Goal: Download file/media

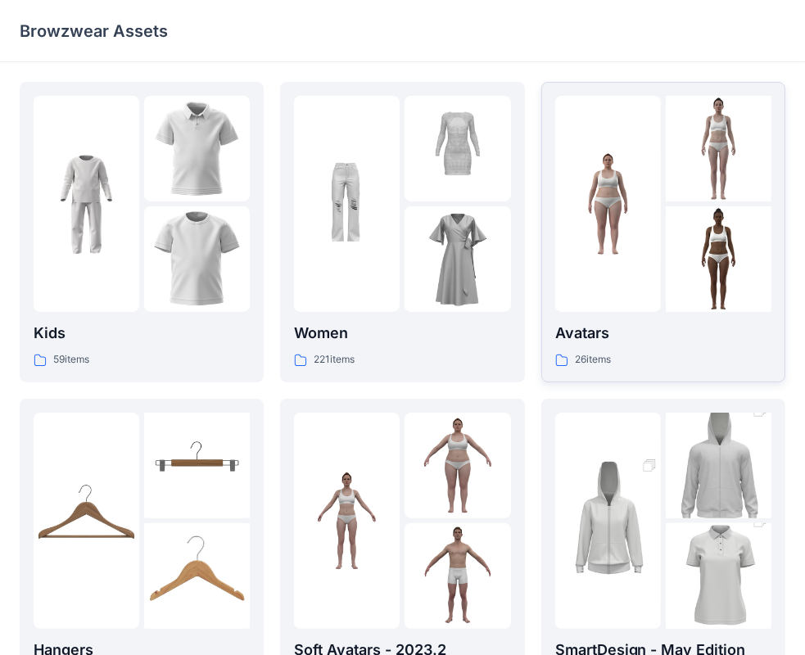
click at [625, 340] on p "Avatars" at bounding box center [663, 333] width 216 height 23
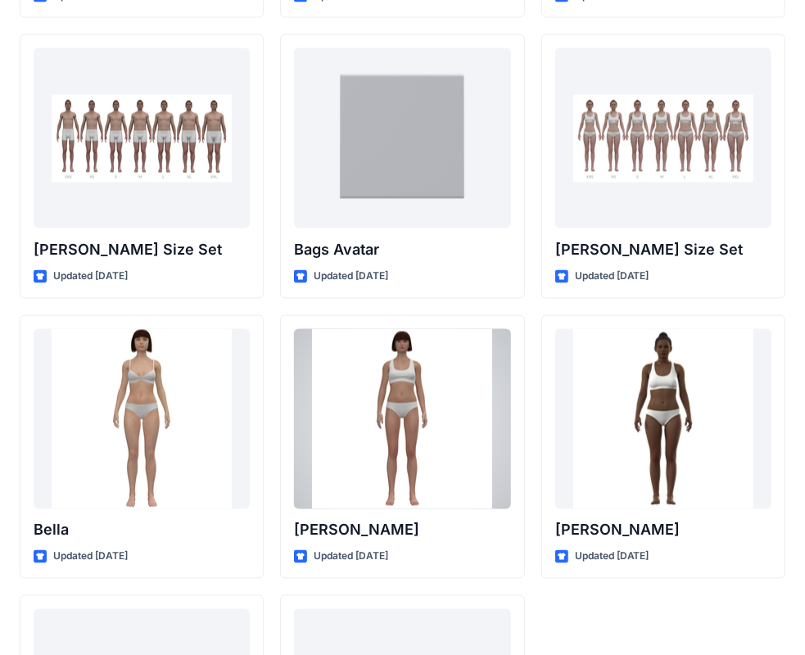
scroll to position [1734, 0]
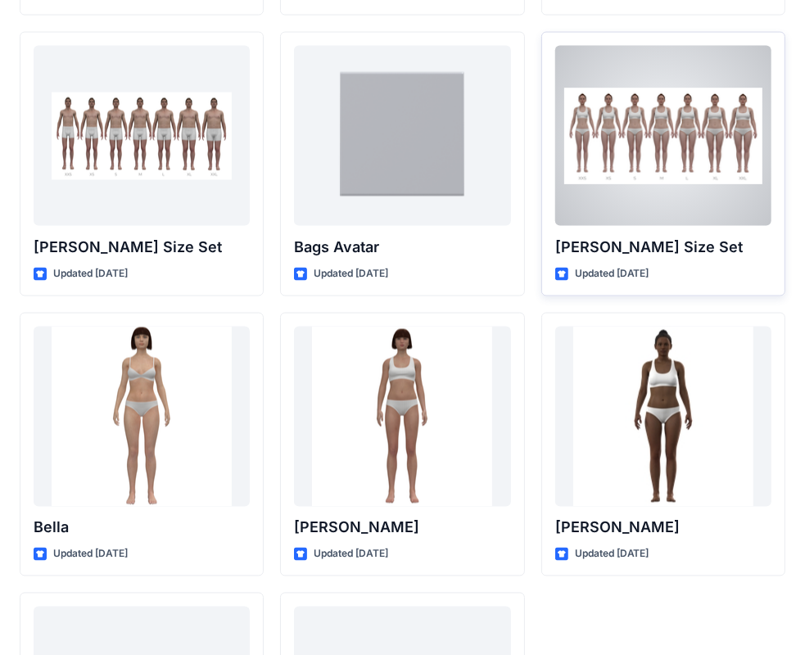
click at [600, 249] on p "[PERSON_NAME] Size Set" at bounding box center [663, 247] width 216 height 23
click at [581, 246] on p "[PERSON_NAME] Size Set" at bounding box center [663, 247] width 216 height 23
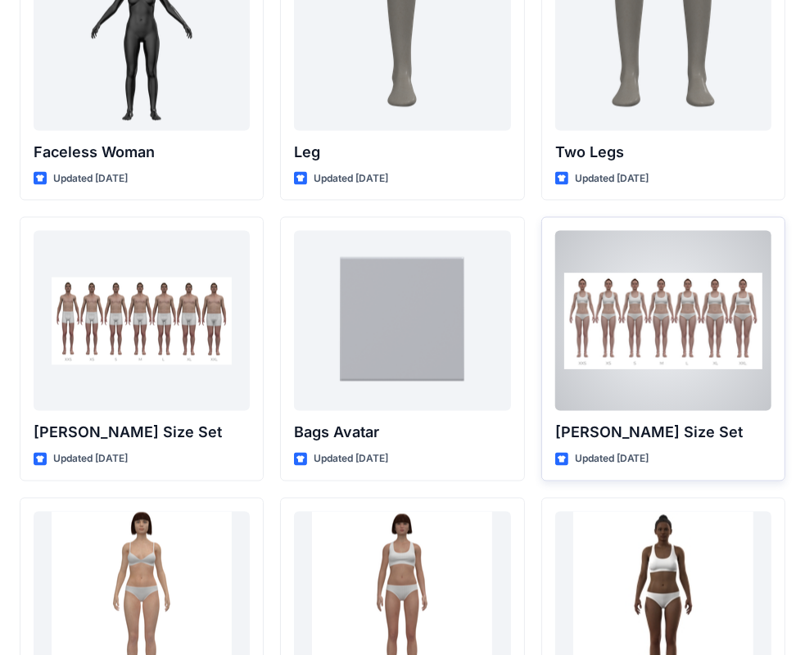
scroll to position [1503, 0]
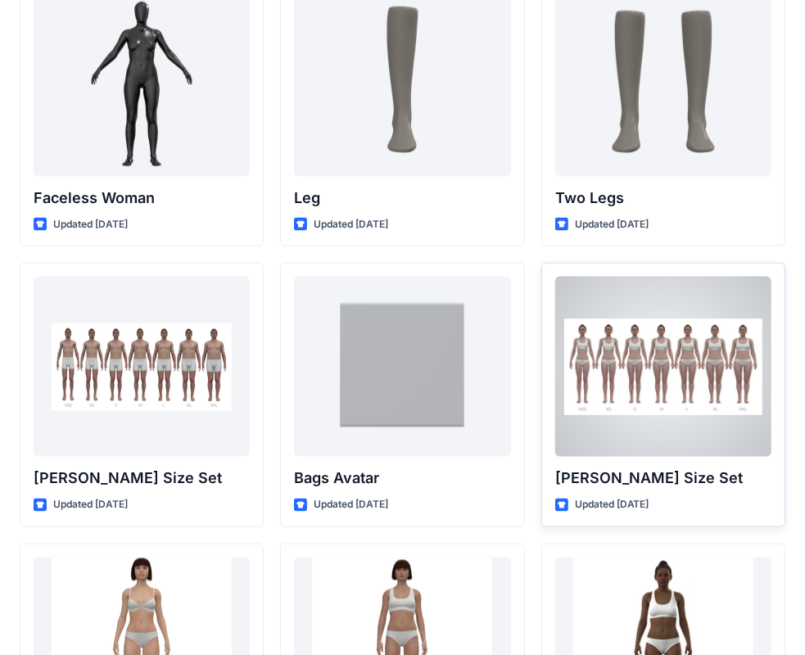
click at [593, 301] on div at bounding box center [663, 367] width 216 height 180
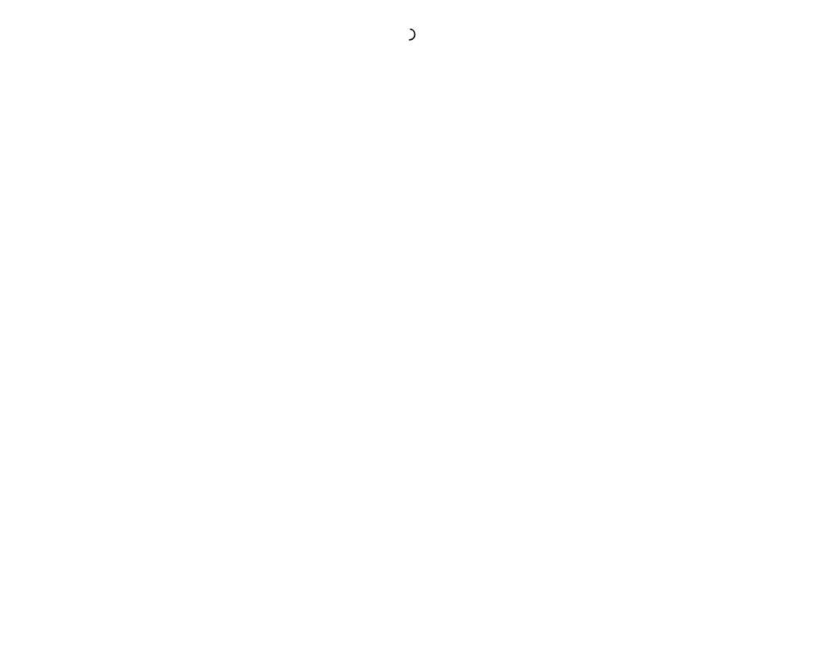
click at [593, 301] on div at bounding box center [409, 327] width 819 height 655
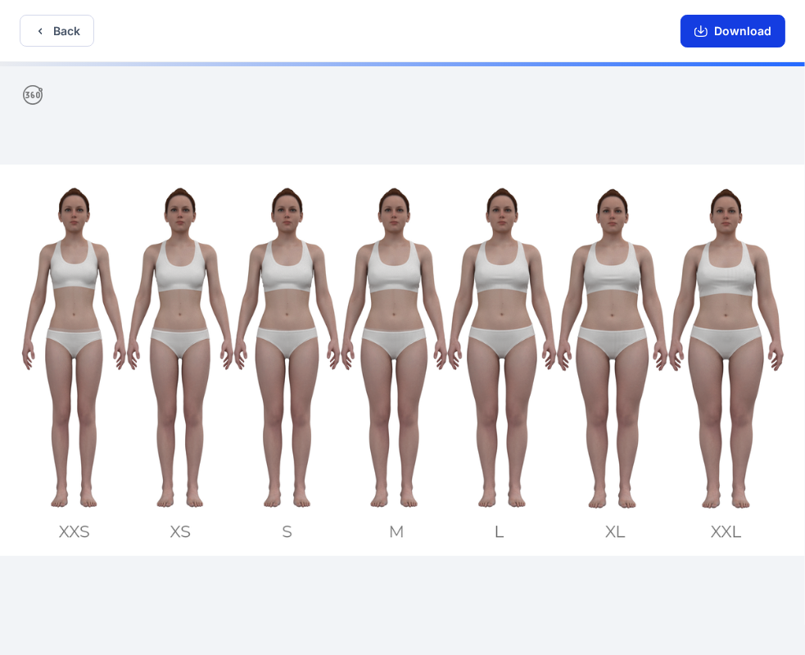
click at [714, 27] on button "Download" at bounding box center [733, 31] width 105 height 33
